Goal: Transaction & Acquisition: Purchase product/service

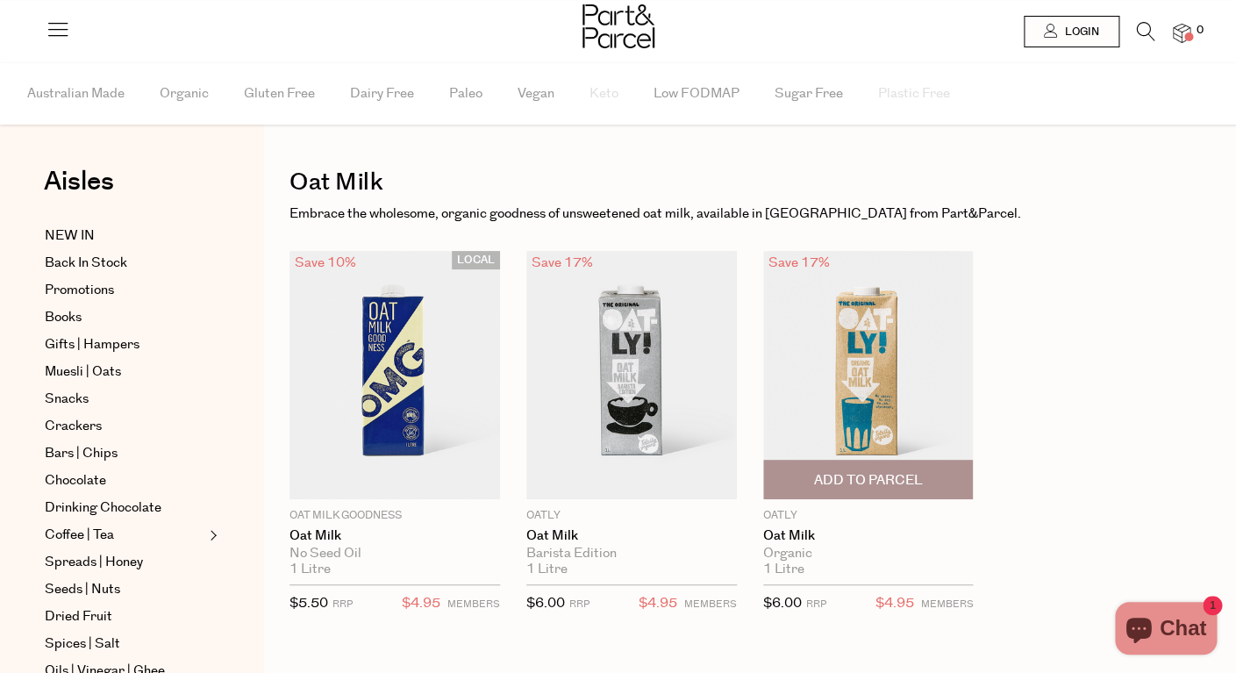
click at [854, 354] on img at bounding box center [868, 375] width 211 height 248
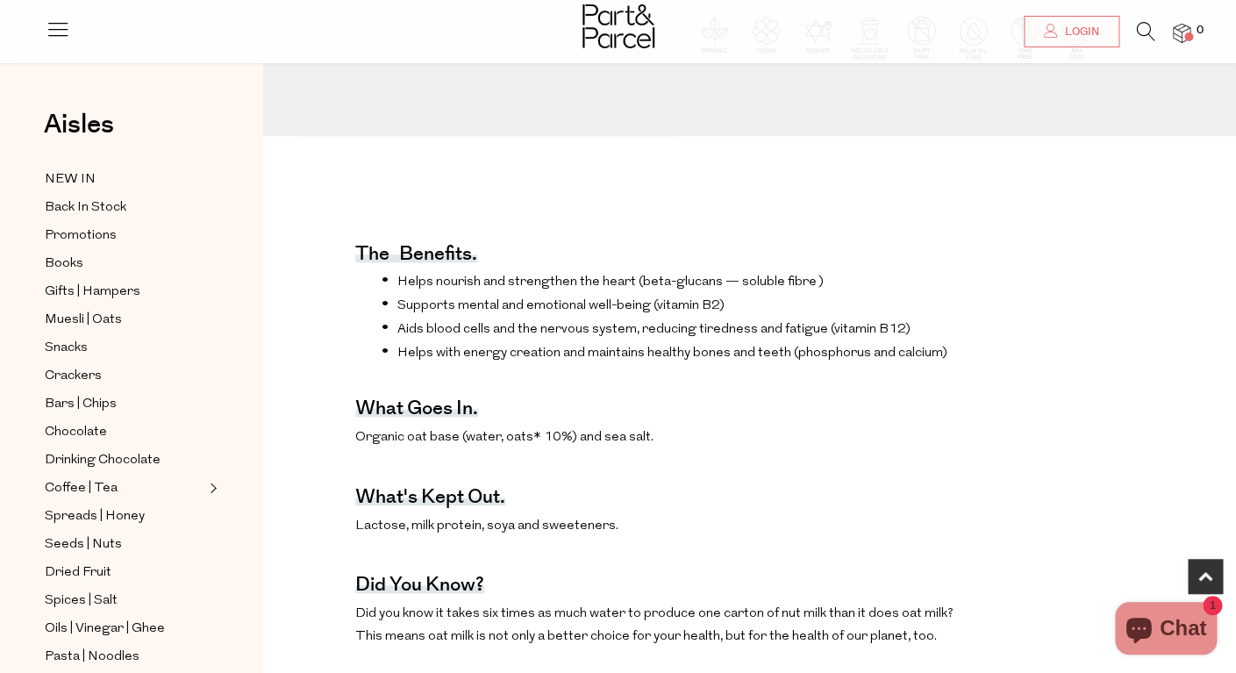
scroll to position [461, 0]
